Goal: Information Seeking & Learning: Learn about a topic

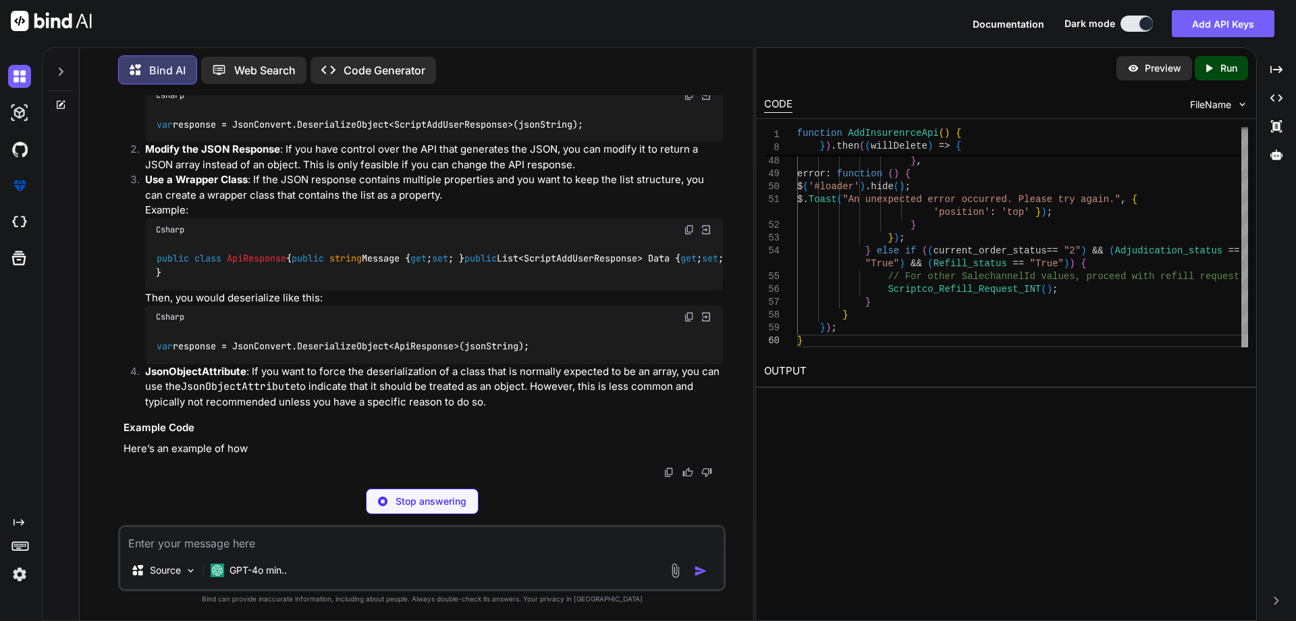
scroll to position [4498, 0]
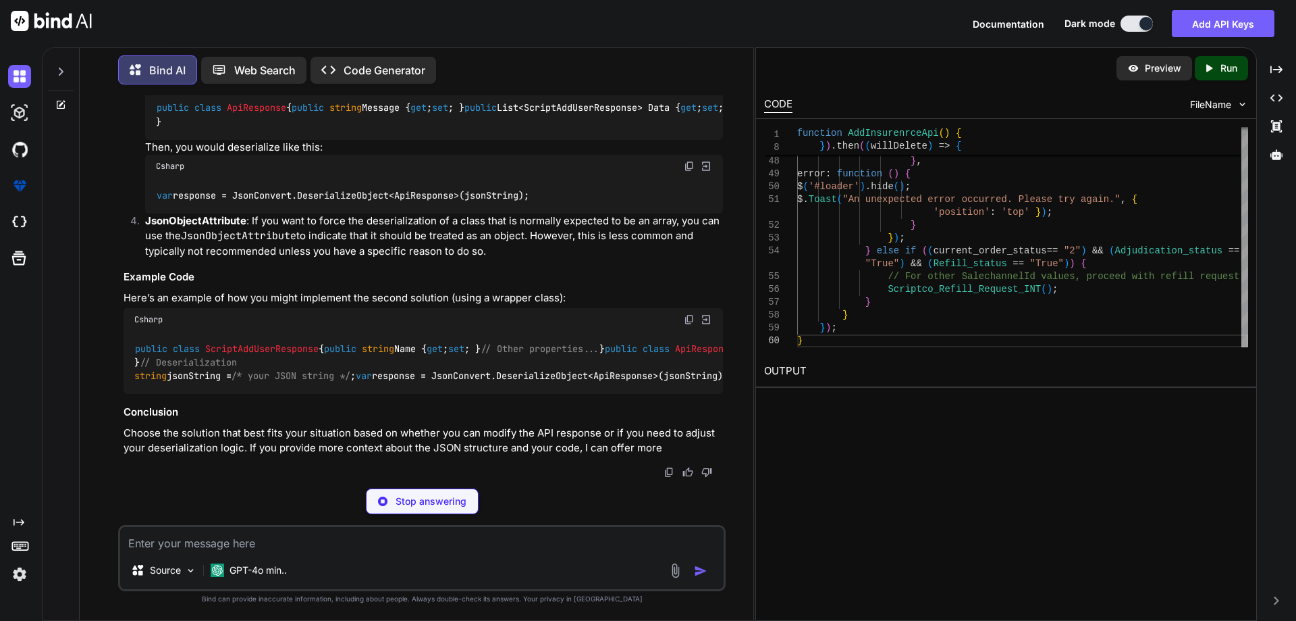
type textarea "x"
type textarea "{ "Message": "Some message", "Data": { "name": "value" } }"
type textarea "x"
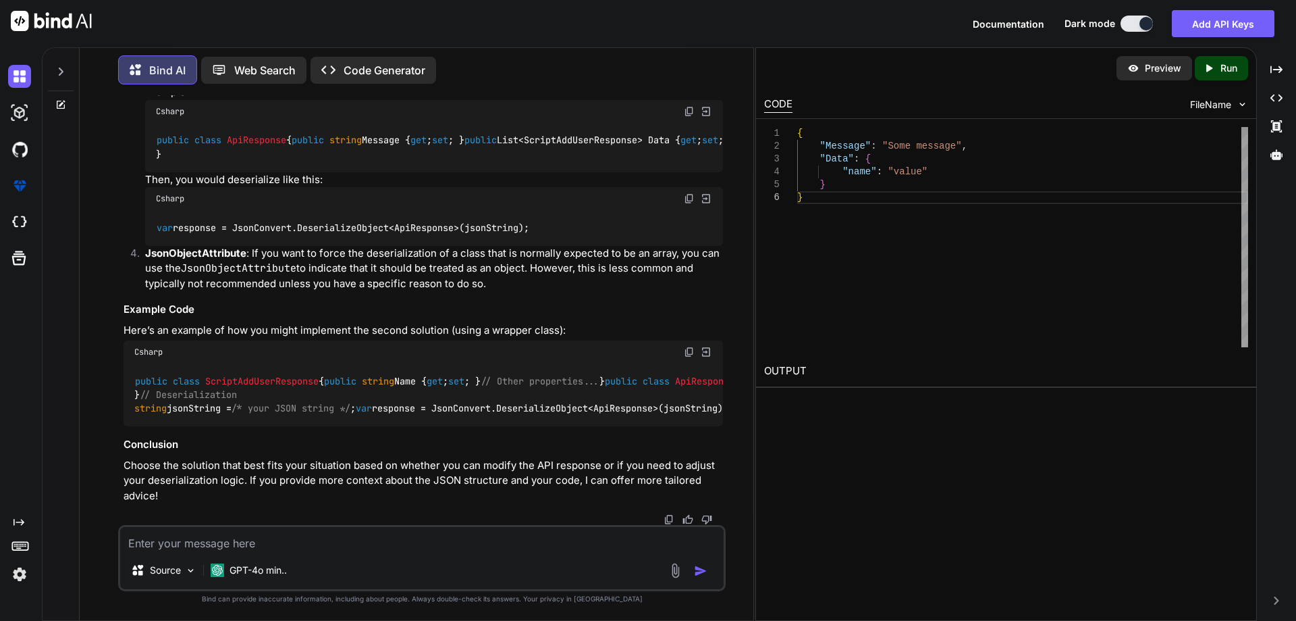
scroll to position [4903, 0]
click at [558, 14] on code "var response = JsonConvert.DeserializeObject<ScriptAddUserResponse>(jsonString);" at bounding box center [370, 6] width 429 height 14
click at [448, 14] on code "var response = JsonConvert.DeserializeObject<ScriptAddUserResponse>(jsonString);" at bounding box center [370, 6] width 429 height 14
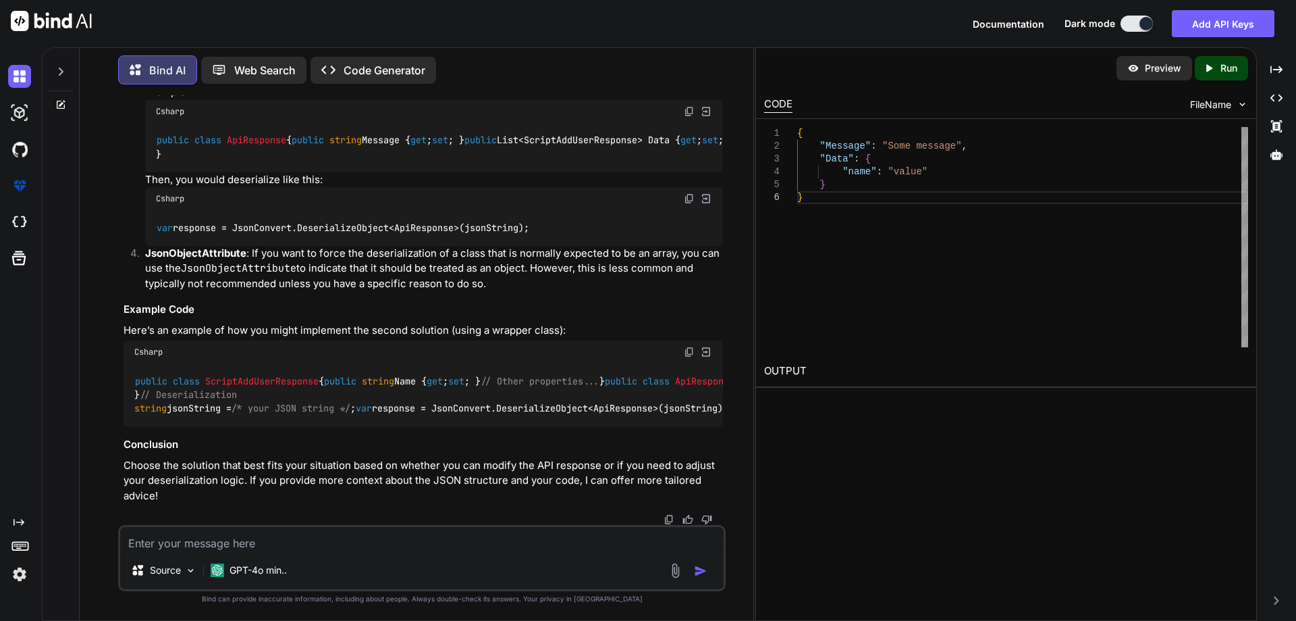
scroll to position [5105, 0]
click at [328, 161] on code "public class ApiResponse { public string Message { get ; set ; } public List<Sc…" at bounding box center [445, 147] width 579 height 28
